Goal: Transaction & Acquisition: Purchase product/service

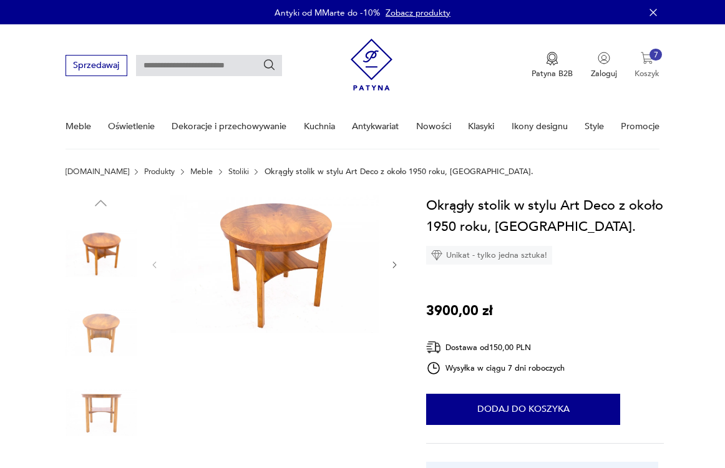
click at [655, 66] on button "7 Koszyk" at bounding box center [647, 65] width 25 height 27
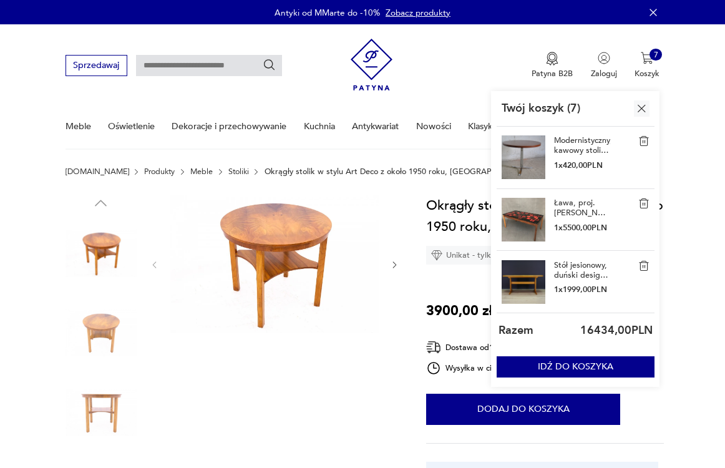
click at [644, 140] on img at bounding box center [644, 140] width 11 height 11
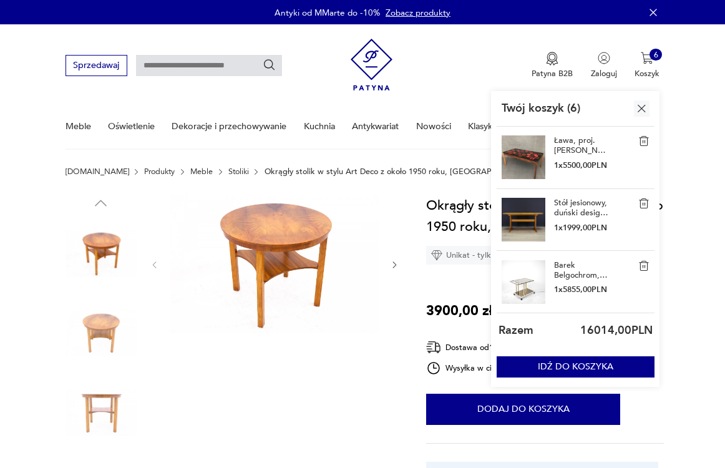
click at [647, 140] on img at bounding box center [644, 140] width 11 height 11
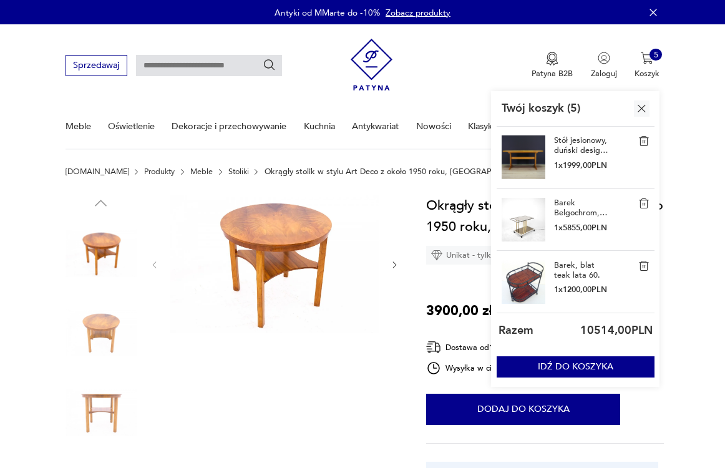
click at [645, 142] on img at bounding box center [644, 140] width 11 height 11
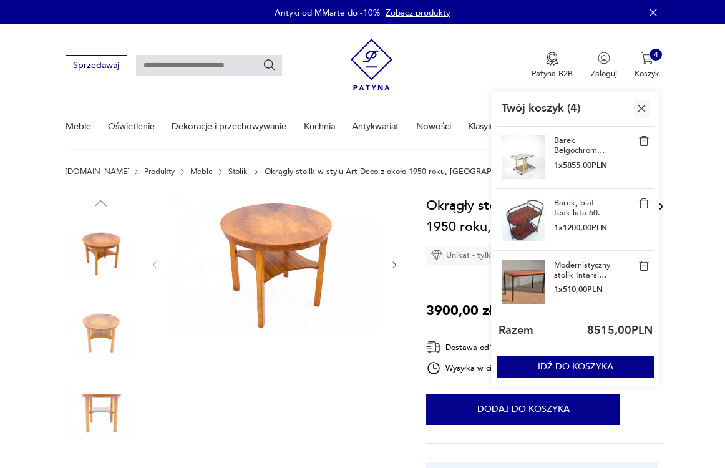
click at [645, 142] on img at bounding box center [644, 140] width 11 height 11
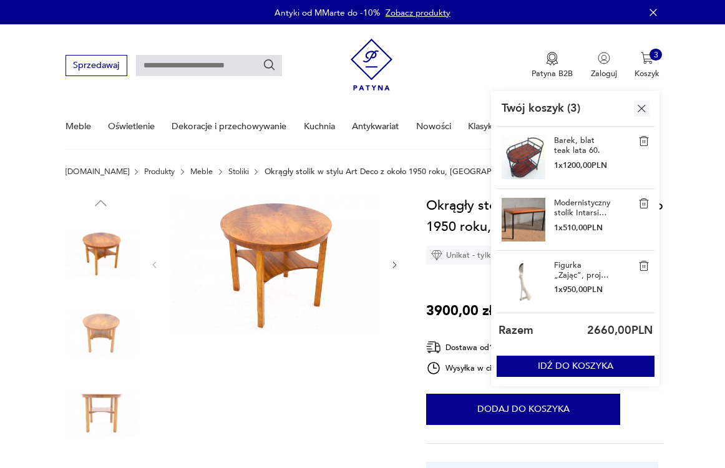
click at [645, 142] on img at bounding box center [644, 140] width 11 height 11
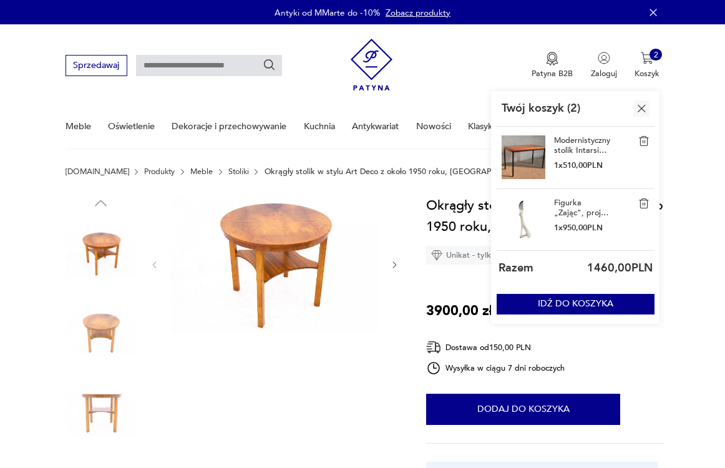
click at [645, 142] on img at bounding box center [644, 140] width 11 height 11
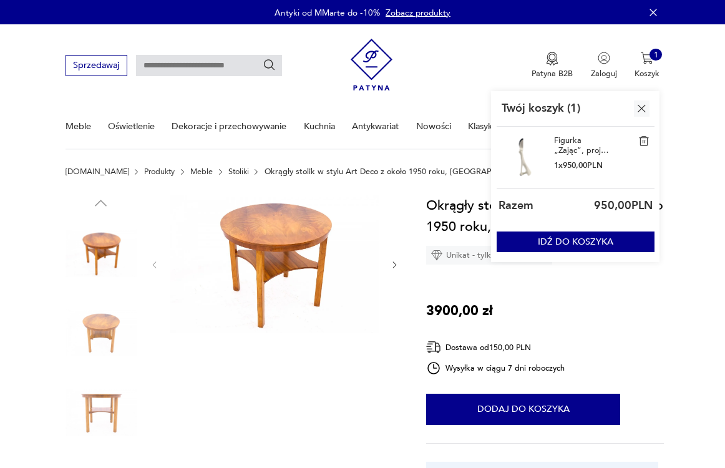
click at [645, 142] on img at bounding box center [644, 140] width 11 height 11
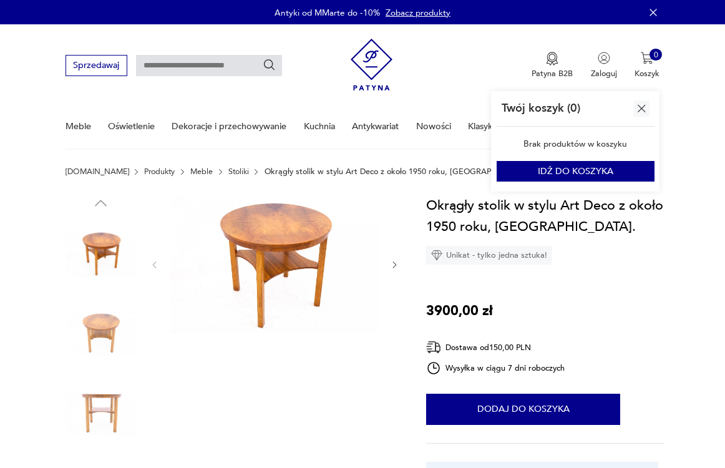
click at [644, 107] on img "button" at bounding box center [642, 109] width 14 height 14
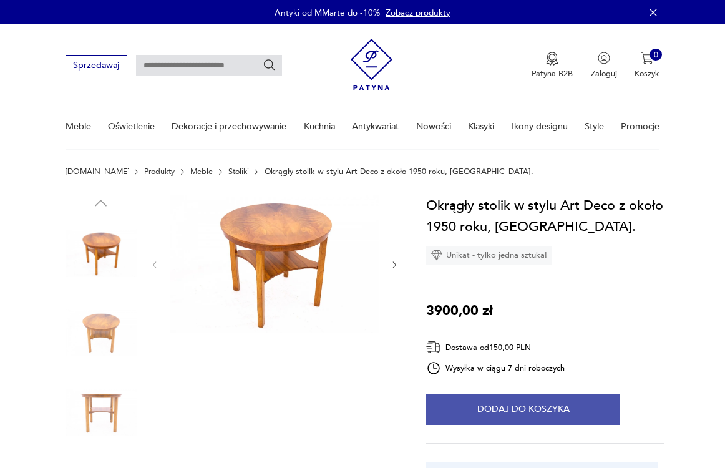
click at [536, 399] on button "Dodaj do koszyka" at bounding box center [523, 409] width 194 height 31
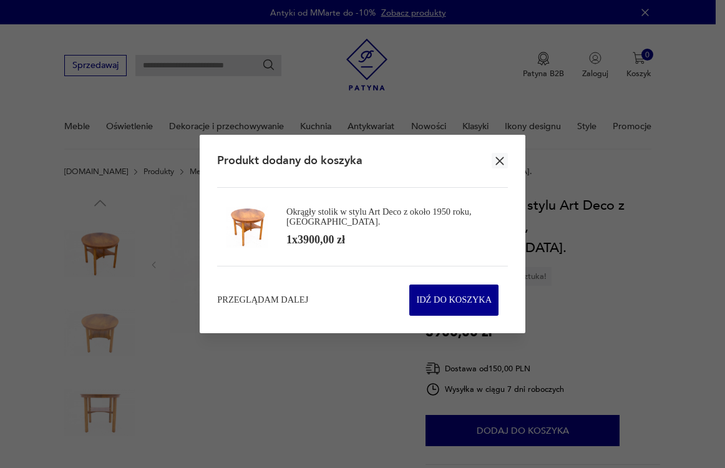
click at [501, 164] on icon "button" at bounding box center [500, 161] width 14 height 14
